Goal: Transaction & Acquisition: Purchase product/service

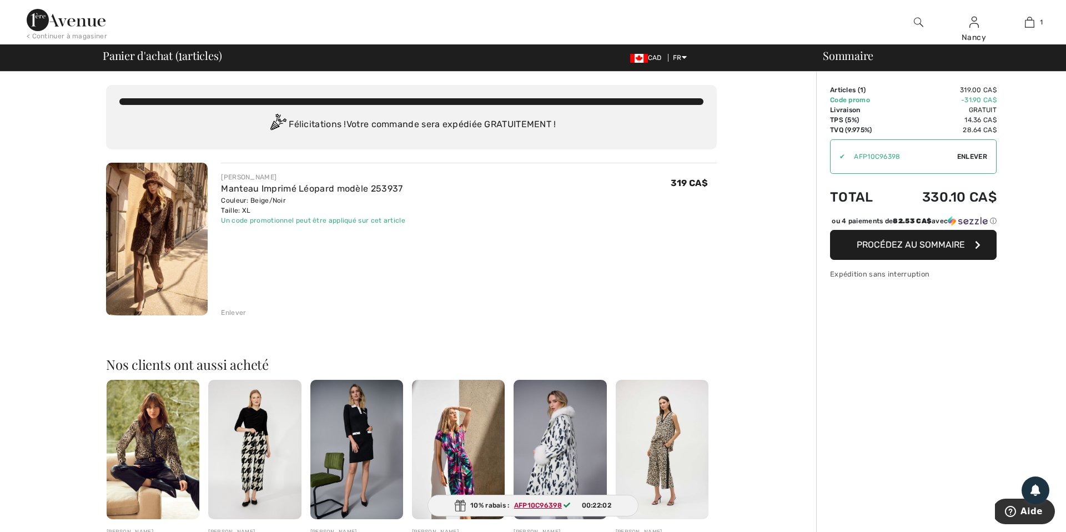
click at [923, 250] on span "Procédez au sommaire" at bounding box center [911, 244] width 108 height 11
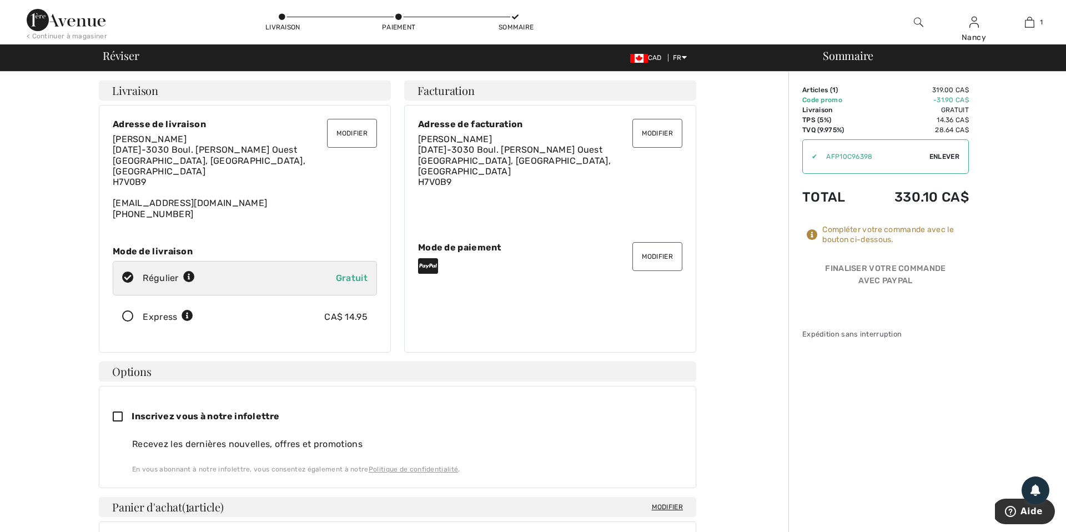
click at [654, 249] on button "Modifier" at bounding box center [658, 256] width 50 height 29
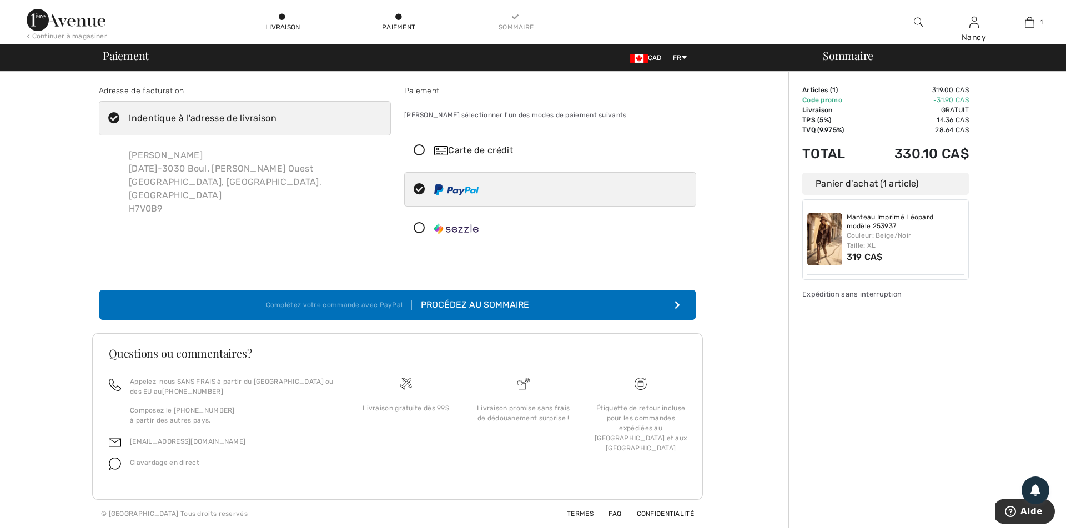
click at [472, 146] on div "Carte de crédit" at bounding box center [561, 150] width 254 height 13
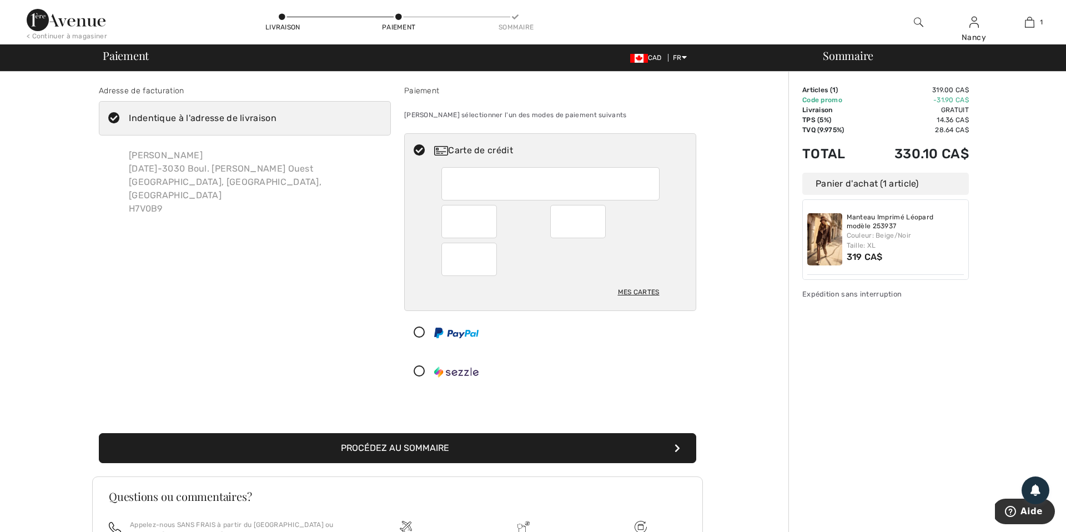
click at [399, 455] on button "Procédez au sommaire" at bounding box center [398, 448] width 598 height 30
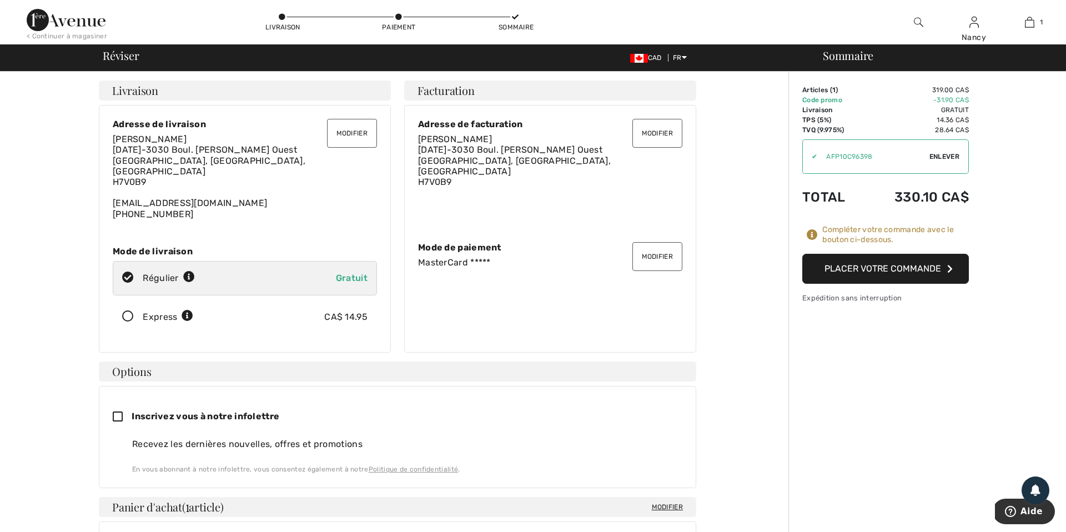
click at [884, 267] on button "Placer votre commande" at bounding box center [886, 269] width 167 height 30
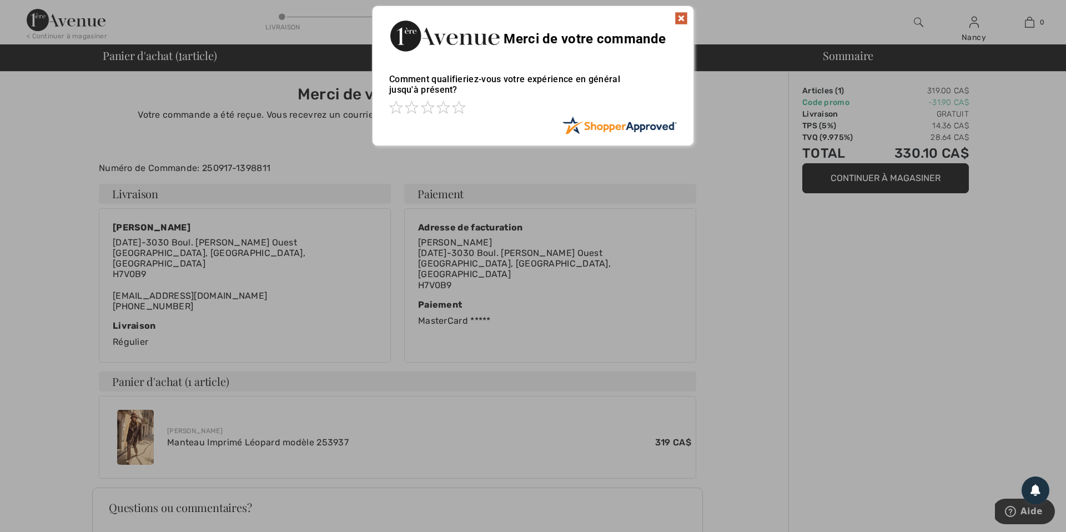
click at [680, 18] on img at bounding box center [681, 18] width 13 height 13
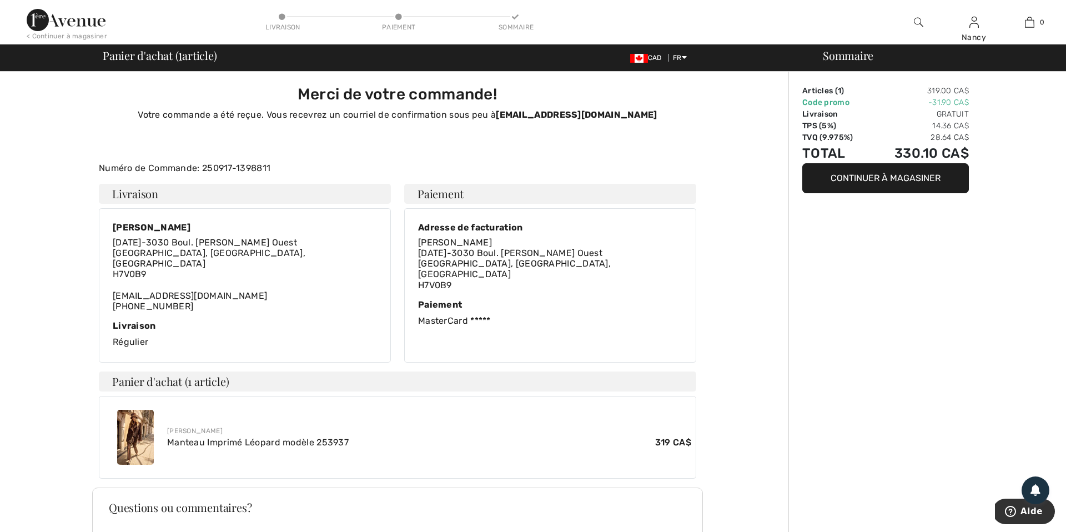
click at [80, 23] on img at bounding box center [66, 20] width 79 height 22
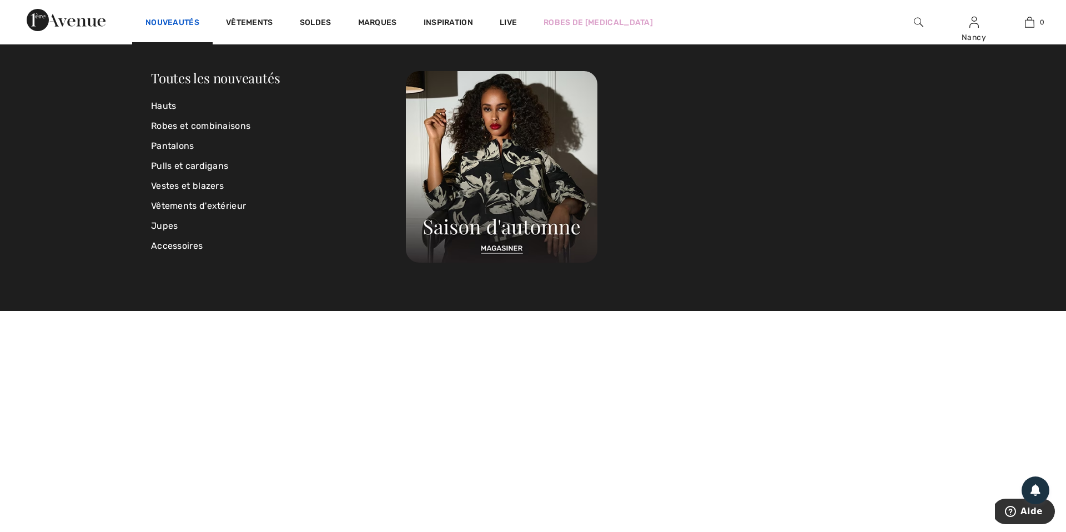
click at [173, 22] on link "Nouveautés" at bounding box center [173, 24] width 54 height 12
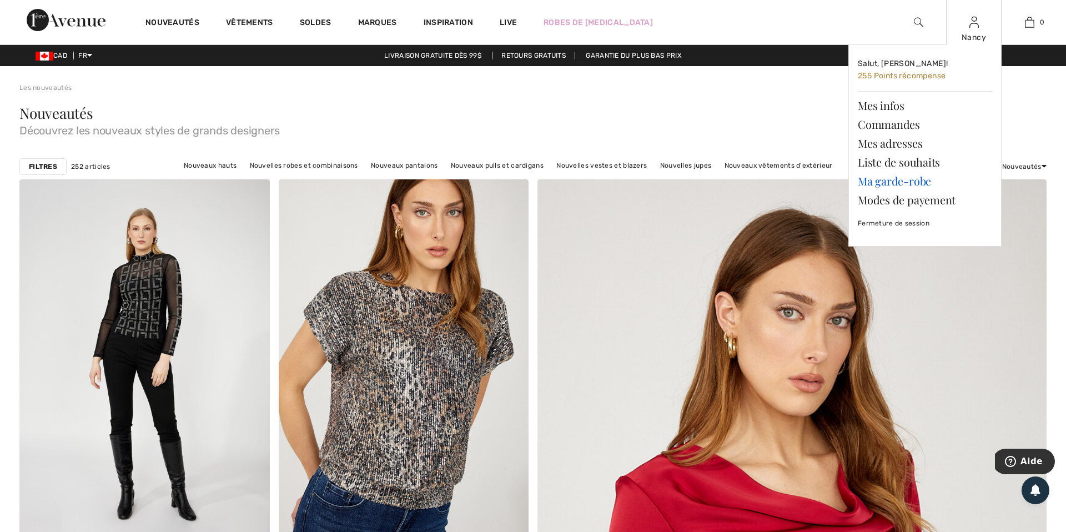
click at [905, 182] on link "Ma garde-robe" at bounding box center [925, 181] width 134 height 19
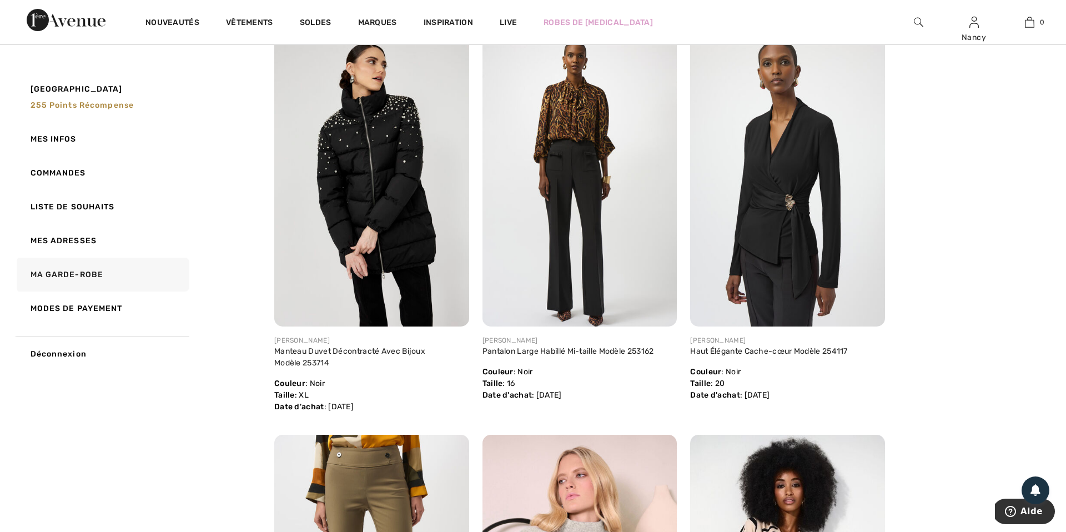
scroll to position [2940, 0]
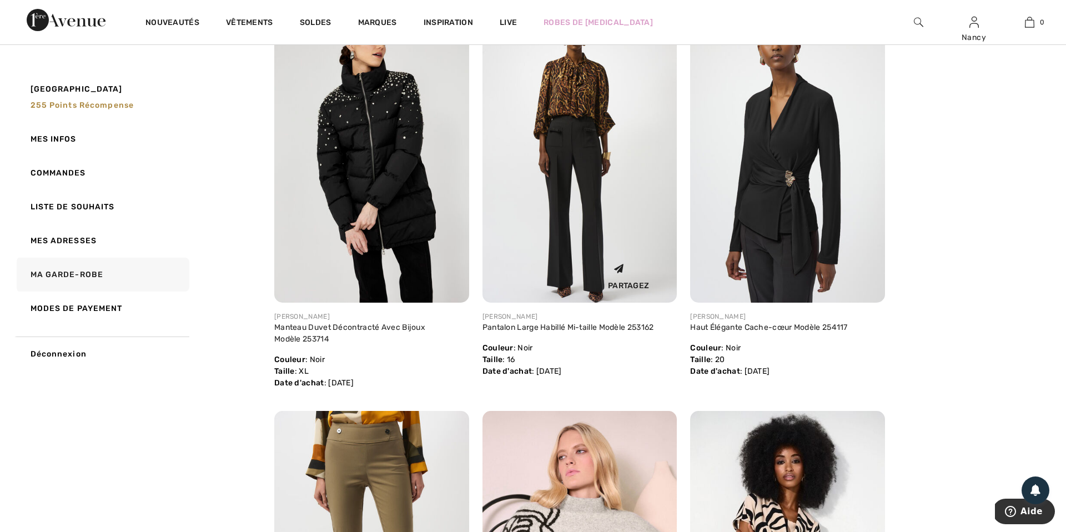
click at [571, 138] on img at bounding box center [580, 157] width 195 height 292
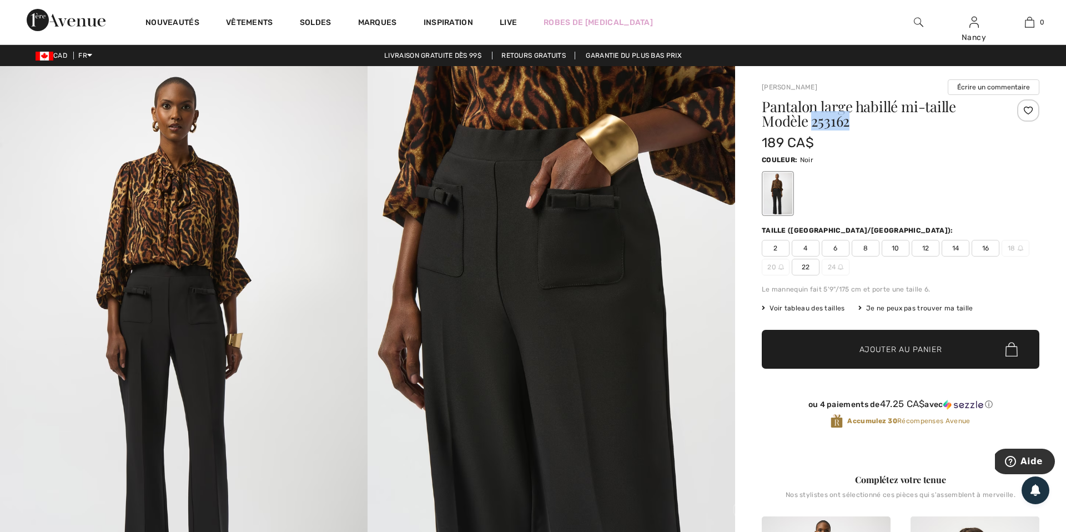
drag, startPoint x: 812, startPoint y: 124, endPoint x: 853, endPoint y: 123, distance: 40.6
click at [853, 123] on h1 "Pantalon large habillé mi-taille Modèle 253162" at bounding box center [878, 113] width 232 height 29
copy h1 "253162"
